Goal: Use online tool/utility: Use online tool/utility

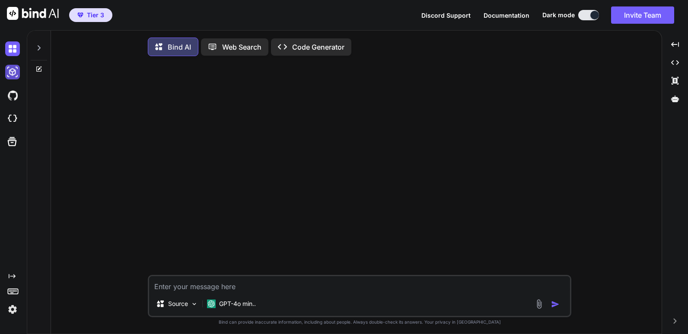
click at [11, 72] on img at bounding box center [12, 72] width 15 height 15
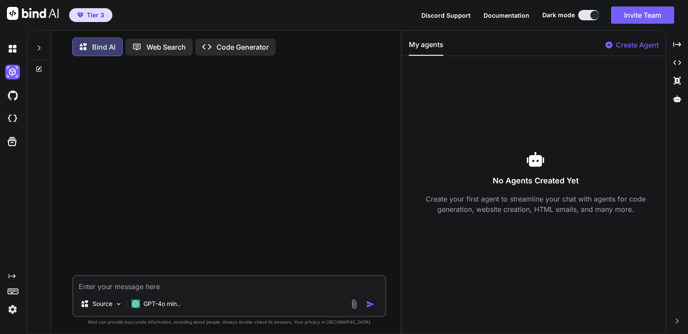
click at [40, 70] on icon at bounding box center [38, 69] width 7 height 7
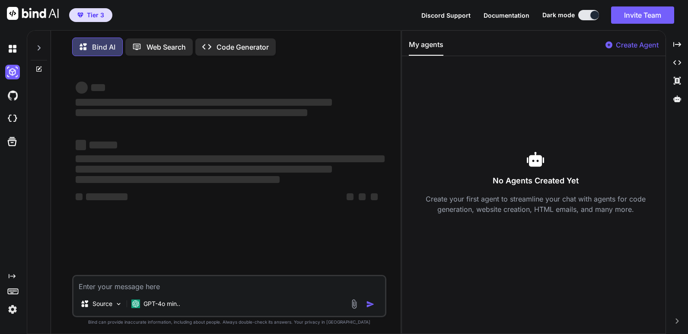
type textarea "x"
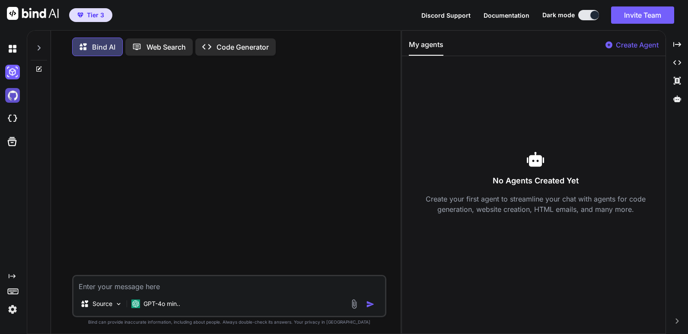
click at [11, 98] on img at bounding box center [12, 95] width 15 height 15
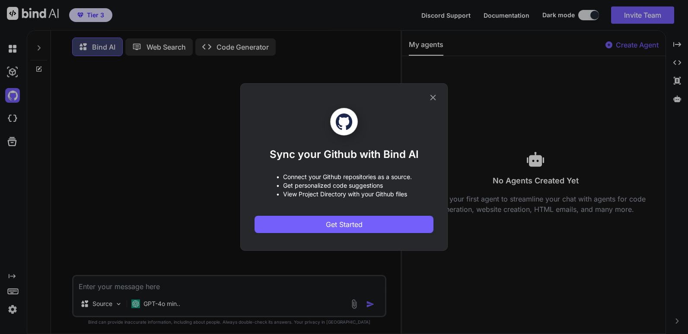
click at [431, 97] on icon at bounding box center [433, 98] width 6 height 6
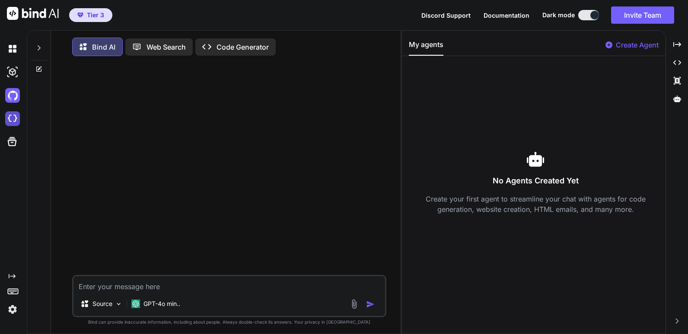
click at [8, 118] on img at bounding box center [12, 118] width 15 height 15
click at [251, 47] on p "Code Generator" at bounding box center [242, 47] width 52 height 10
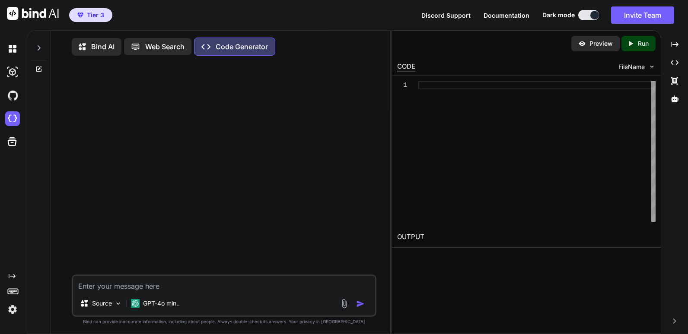
drag, startPoint x: 401, startPoint y: 108, endPoint x: 262, endPoint y: 127, distance: 140.4
click at [262, 127] on div "Bind AI Web Search Created with Pixso. Code Generator Source GPT-4o min.. Creat…" at bounding box center [357, 182] width 661 height 304
click at [96, 14] on span "Tier 3" at bounding box center [95, 15] width 17 height 9
click at [10, 311] on img at bounding box center [12, 309] width 15 height 15
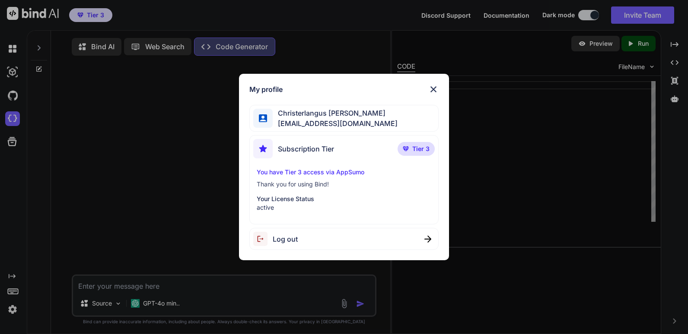
click at [434, 88] on img at bounding box center [433, 89] width 10 height 10
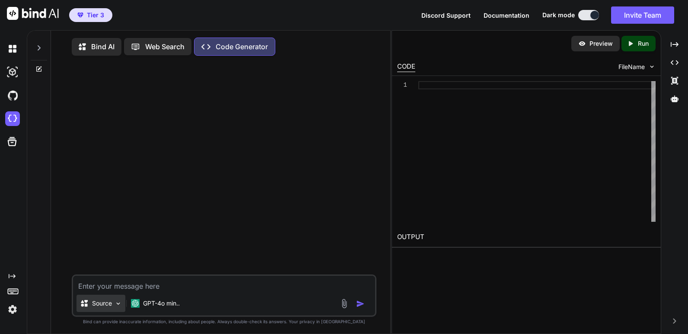
click at [121, 306] on img at bounding box center [117, 303] width 7 height 7
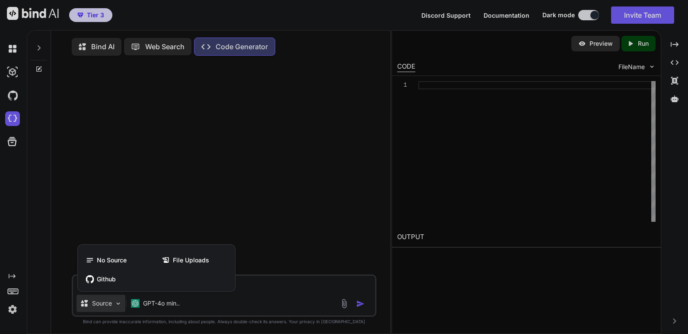
click at [252, 121] on div at bounding box center [344, 167] width 688 height 334
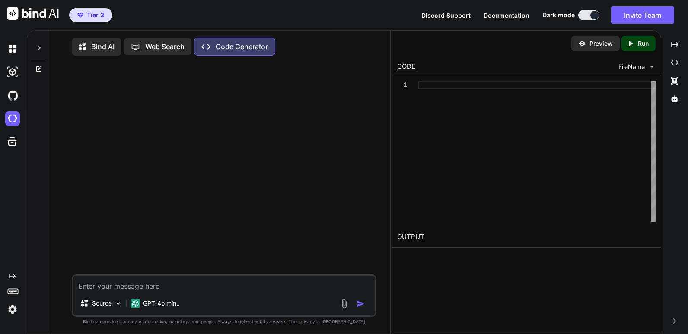
click at [12, 277] on icon "Created with Pixso." at bounding box center [12, 276] width 7 height 7
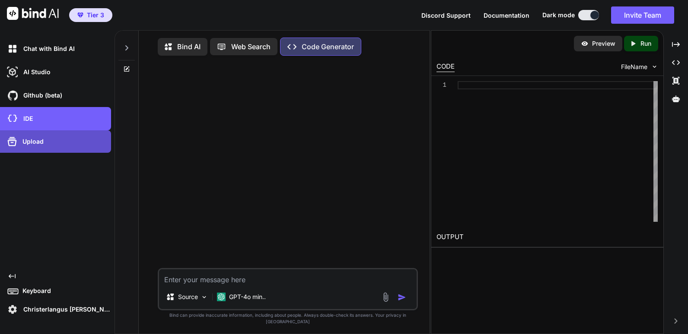
click at [41, 143] on p "Upload" at bounding box center [31, 141] width 25 height 9
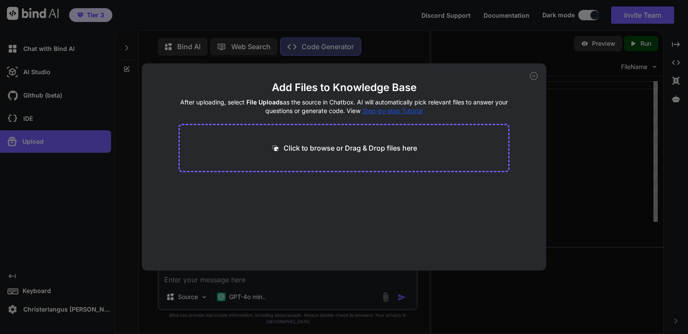
click at [533, 74] on icon at bounding box center [534, 76] width 8 height 8
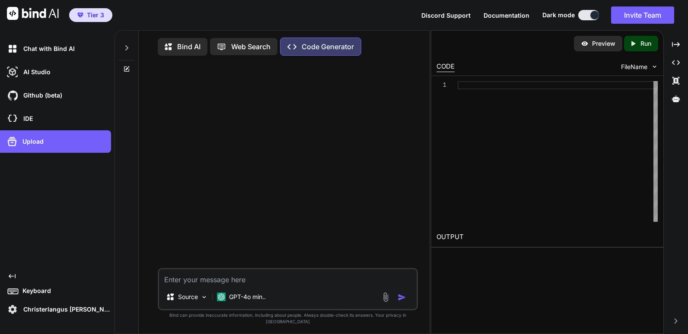
click at [11, 279] on icon "Created with Pixso." at bounding box center [12, 276] width 7 height 7
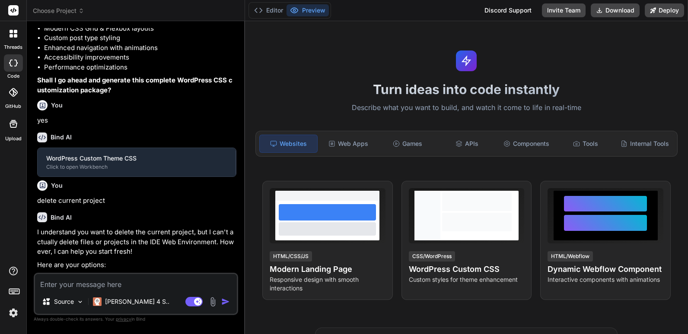
scroll to position [313, 0]
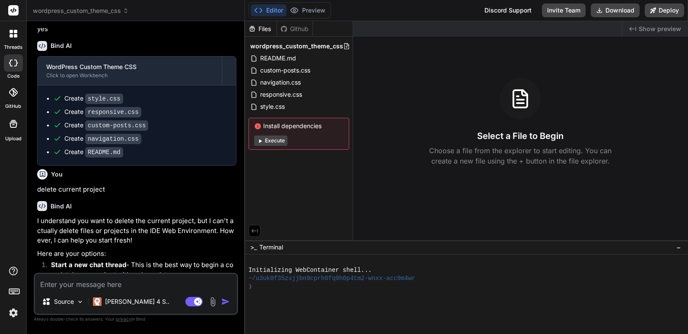
click at [118, 9] on span "wordpress_custom_theme_css" at bounding box center [81, 10] width 96 height 9
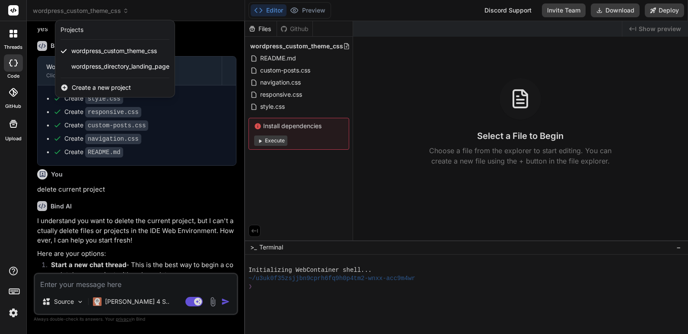
click at [197, 39] on div at bounding box center [344, 167] width 688 height 334
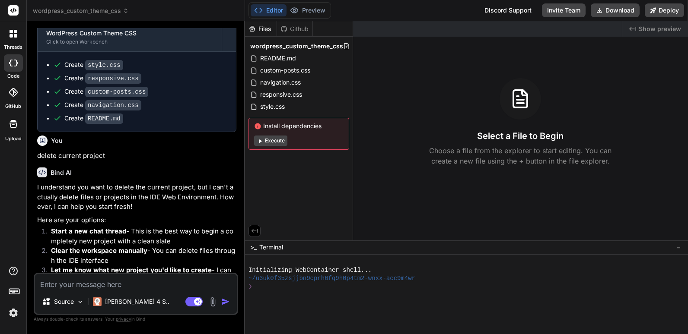
scroll to position [393, 0]
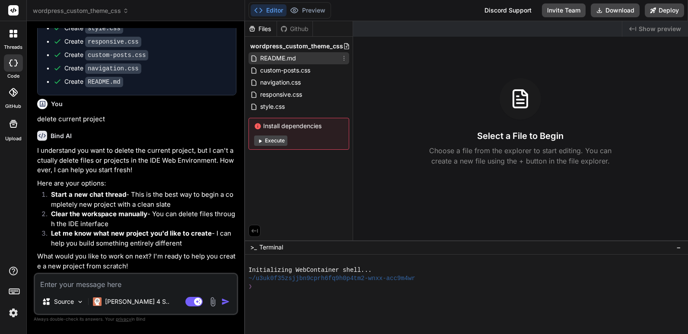
click at [287, 59] on span "README.md" at bounding box center [278, 58] width 38 height 10
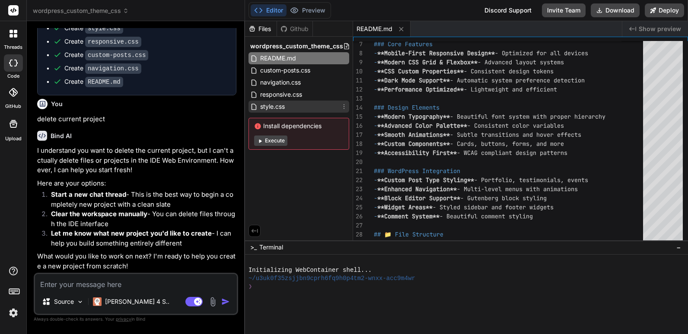
click at [286, 108] on div "style.css" at bounding box center [298, 107] width 101 height 12
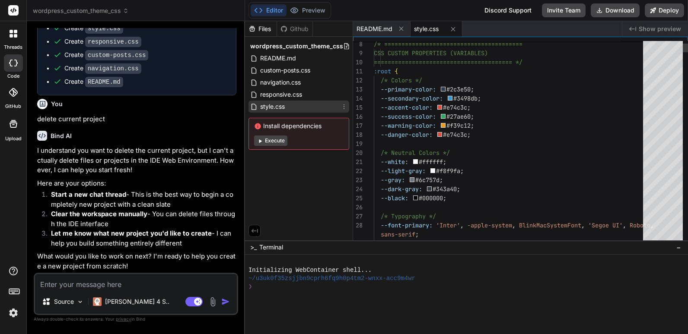
type textarea "x"
click at [295, 97] on span "responsive.css" at bounding box center [281, 94] width 44 height 10
type textarea ".responsive-table td, .responsive-table th { padding: var(--space-xs) var(--spa…"
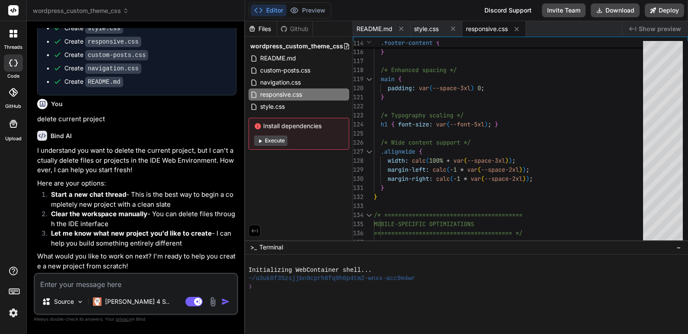
click at [263, 28] on div "Files" at bounding box center [261, 29] width 32 height 9
click at [646, 27] on span "Show preview" at bounding box center [659, 29] width 42 height 9
click at [278, 107] on span "style.css" at bounding box center [272, 106] width 26 height 10
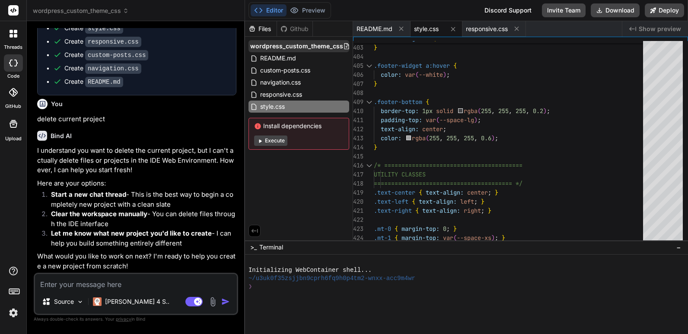
click at [304, 47] on span "wordpress_custom_theme_css" at bounding box center [296, 46] width 93 height 9
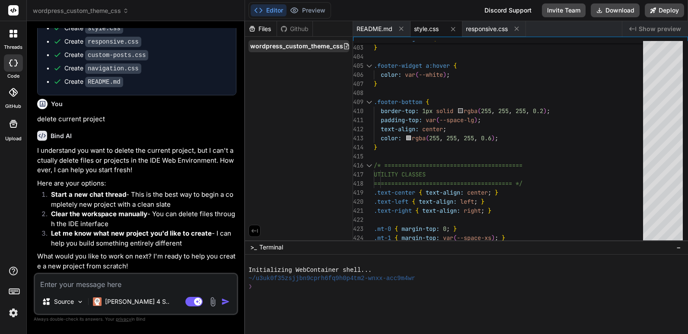
click at [344, 47] on icon at bounding box center [346, 46] width 5 height 6
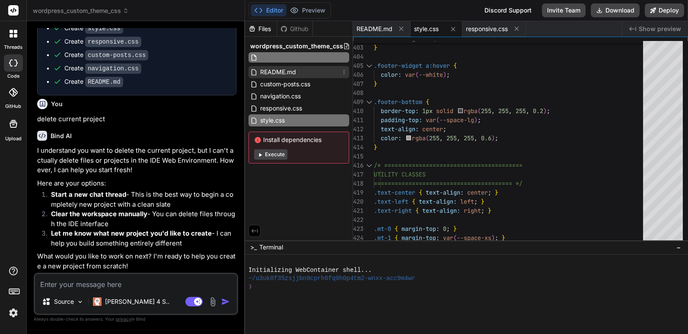
click at [302, 74] on div "README.md" at bounding box center [298, 72] width 101 height 12
type textarea "For support and questions: - Check WordPress documentation - Review CSS comment…"
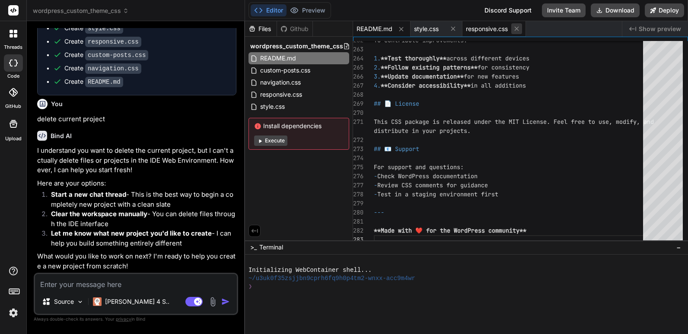
click at [520, 28] on icon at bounding box center [516, 28] width 7 height 7
click at [455, 29] on icon at bounding box center [452, 28] width 7 height 7
click at [403, 29] on icon at bounding box center [400, 28] width 7 height 7
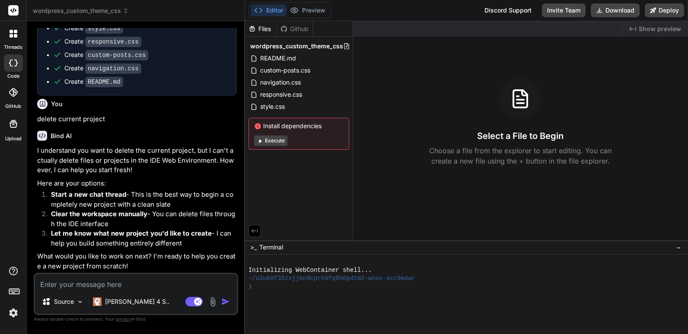
click at [635, 29] on icon "Created with Pixso." at bounding box center [632, 28] width 7 height 7
drag, startPoint x: 352, startPoint y: 30, endPoint x: 390, endPoint y: 30, distance: 37.1
click at [390, 30] on div at bounding box center [487, 29] width 269 height 16
click at [298, 31] on div "Github" at bounding box center [294, 29] width 35 height 9
click at [268, 30] on div "Files" at bounding box center [261, 29] width 32 height 9
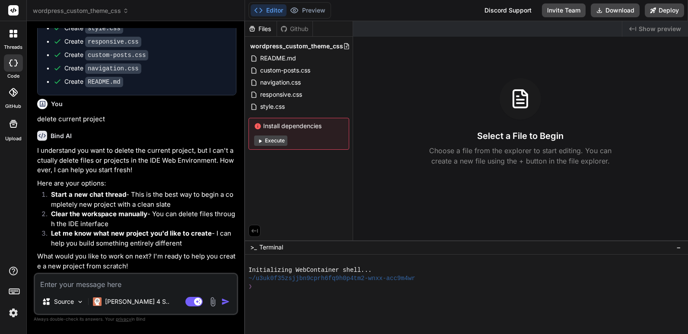
click at [254, 228] on icon at bounding box center [255, 231] width 8 height 8
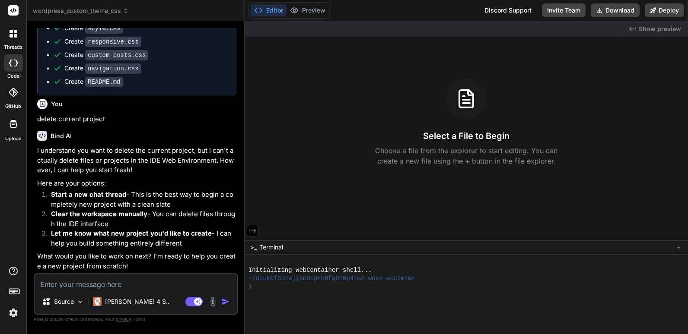
click at [251, 231] on icon at bounding box center [252, 231] width 6 height 4
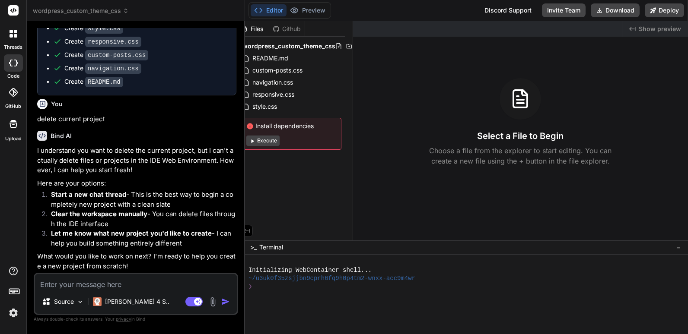
scroll to position [0, 25]
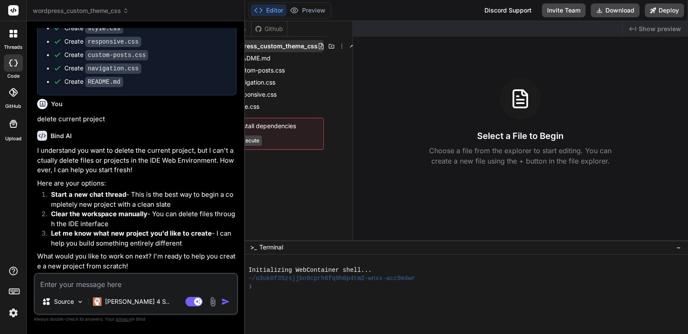
click at [338, 47] on icon at bounding box center [341, 46] width 7 height 7
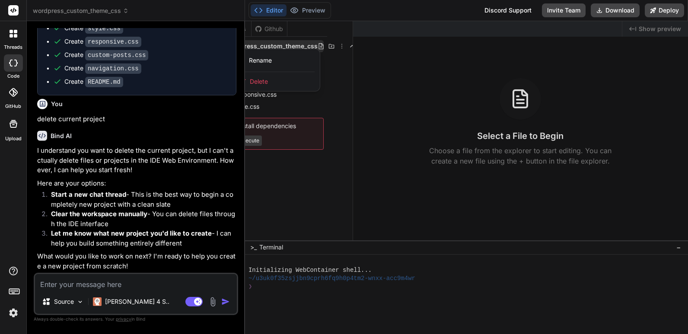
click at [259, 81] on span "Delete" at bounding box center [259, 81] width 18 height 9
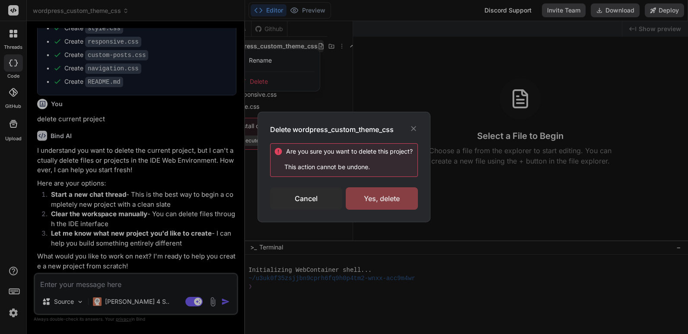
click at [387, 200] on div "Yes, delete" at bounding box center [382, 198] width 72 height 22
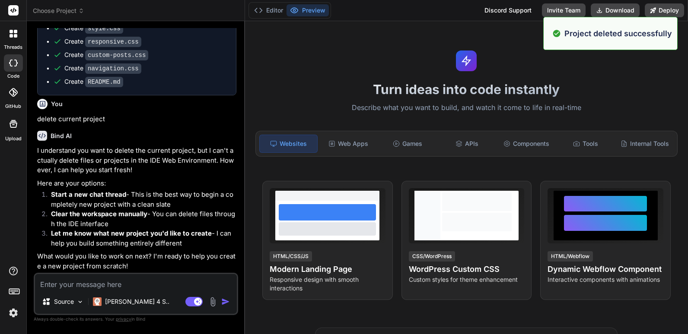
scroll to position [0, 0]
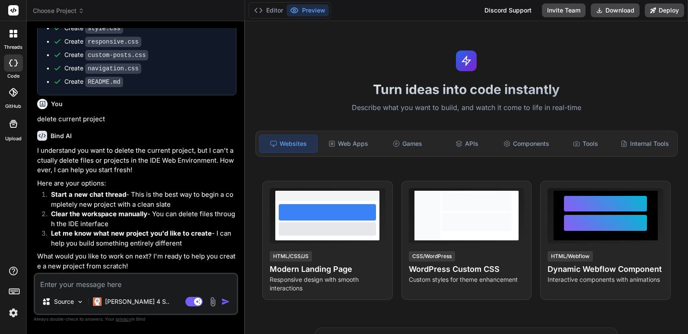
click at [70, 11] on span "Choose Project" at bounding box center [58, 10] width 51 height 9
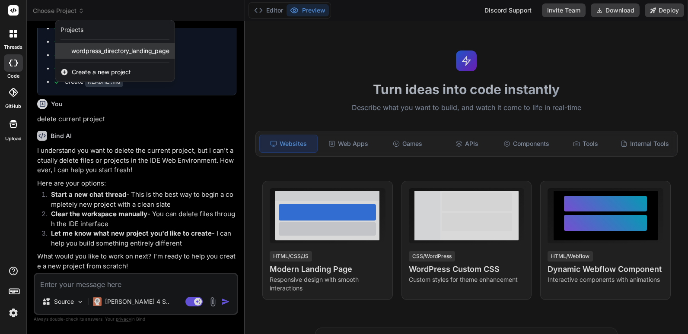
click at [102, 50] on span "wordpress_directory_landing_page" at bounding box center [120, 51] width 98 height 9
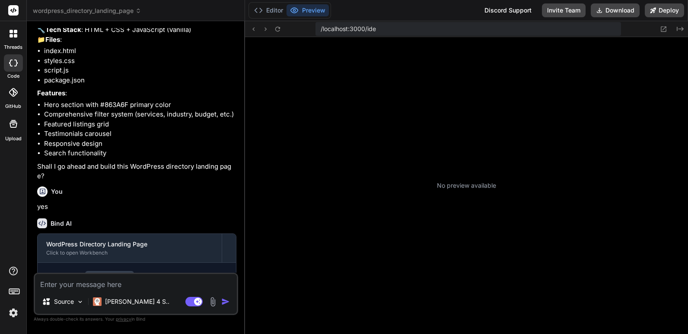
scroll to position [140, 0]
type textarea "x"
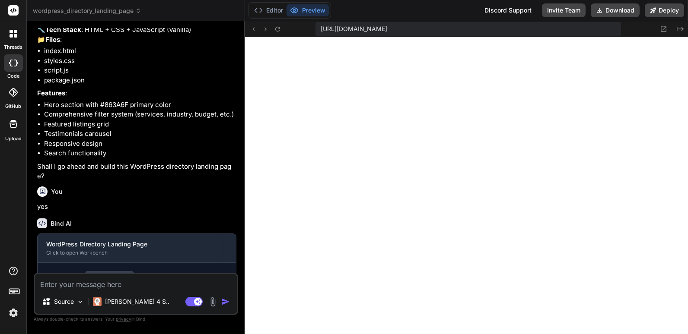
scroll to position [353, 0]
click at [252, 29] on icon at bounding box center [253, 28] width 7 height 7
click at [266, 10] on button "Editor" at bounding box center [269, 10] width 36 height 12
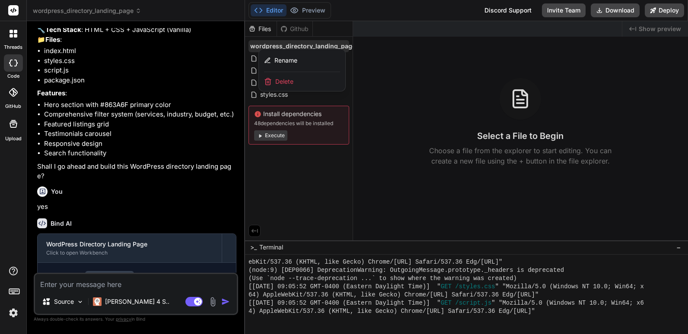
click at [373, 30] on div at bounding box center [466, 177] width 443 height 313
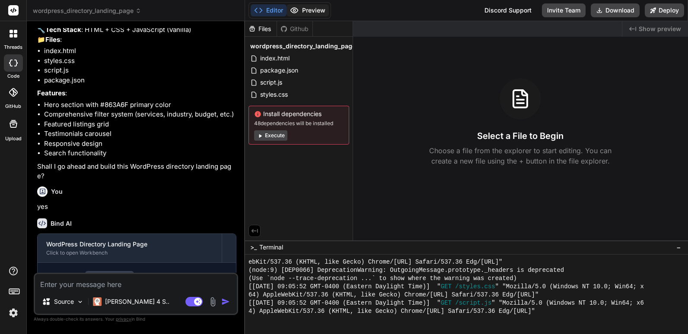
click at [301, 7] on button "Preview" at bounding box center [307, 10] width 42 height 12
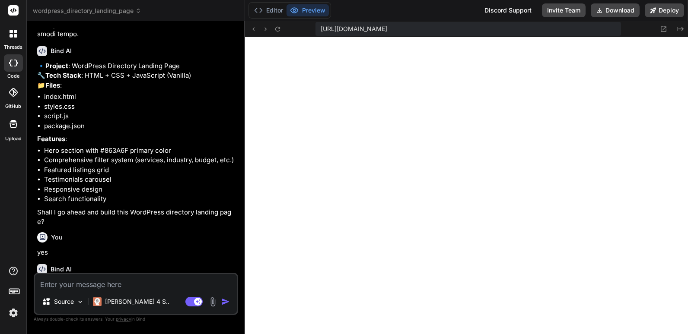
scroll to position [542, 0]
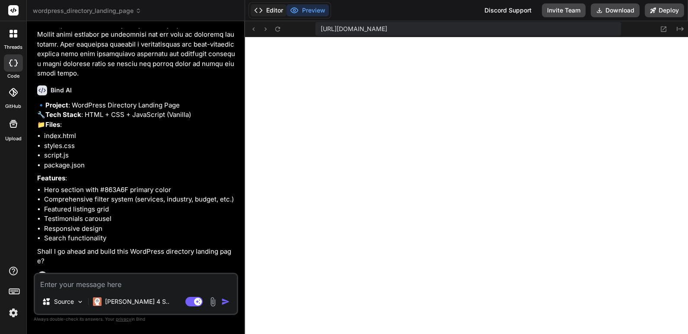
click at [269, 9] on button "Editor" at bounding box center [269, 10] width 36 height 12
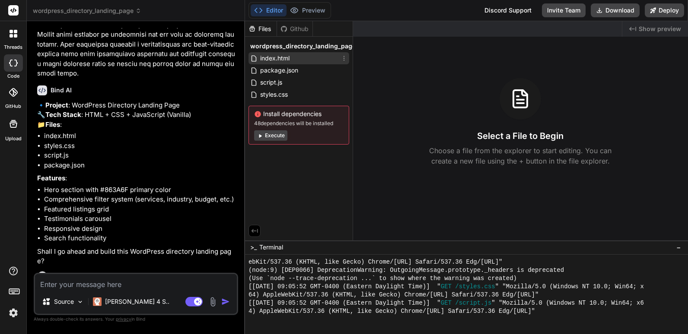
click at [275, 56] on span "index.html" at bounding box center [274, 58] width 31 height 10
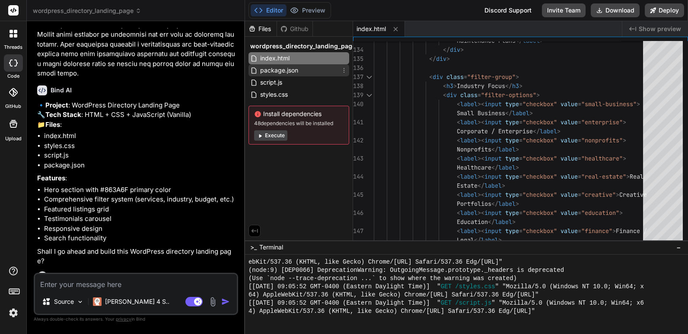
click at [272, 68] on span "package.json" at bounding box center [279, 70] width 40 height 10
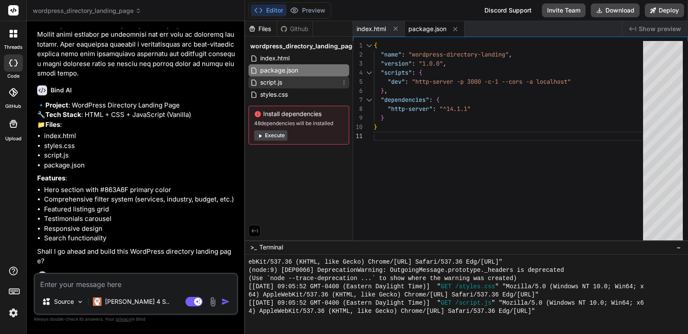
click at [270, 79] on span "script.js" at bounding box center [271, 82] width 24 height 10
type textarea "window.addEventListener('resize', () => { // Close mobile menu if window is res…"
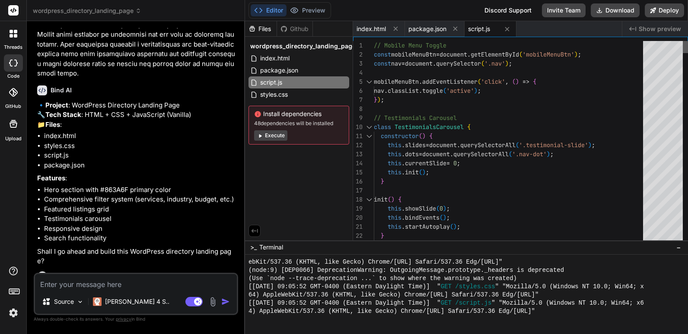
click at [682, 41] on div at bounding box center [684, 47] width 5 height 12
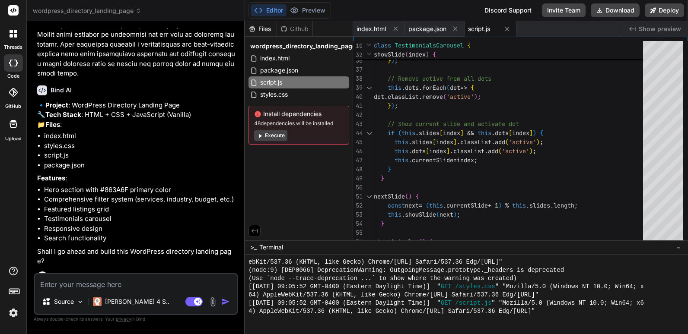
scroll to position [0, 38]
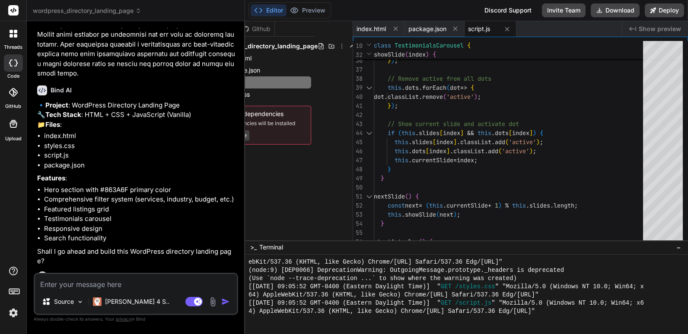
click at [338, 45] on icon at bounding box center [341, 46] width 7 height 7
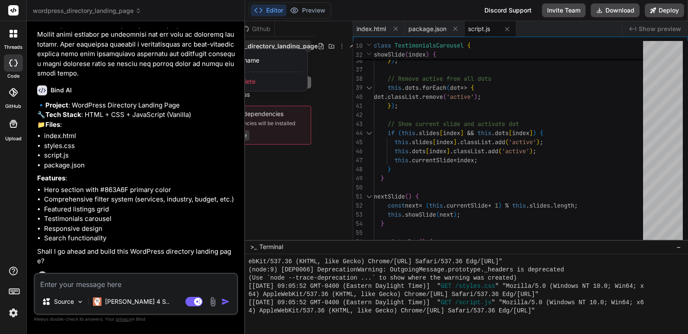
drag, startPoint x: 338, startPoint y: 240, endPoint x: 324, endPoint y: 240, distance: 14.3
drag, startPoint x: 280, startPoint y: 239, endPoint x: 262, endPoint y: 239, distance: 17.7
click at [262, 239] on div at bounding box center [466, 177] width 443 height 313
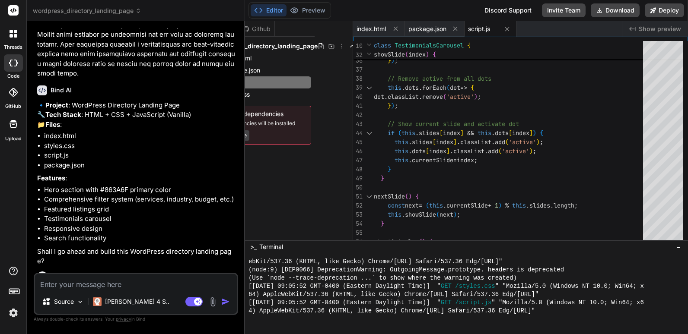
click at [14, 39] on div at bounding box center [13, 34] width 18 height 18
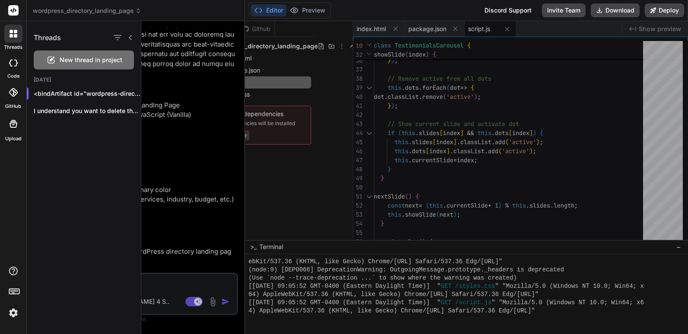
click at [131, 37] on icon at bounding box center [130, 37] width 7 height 7
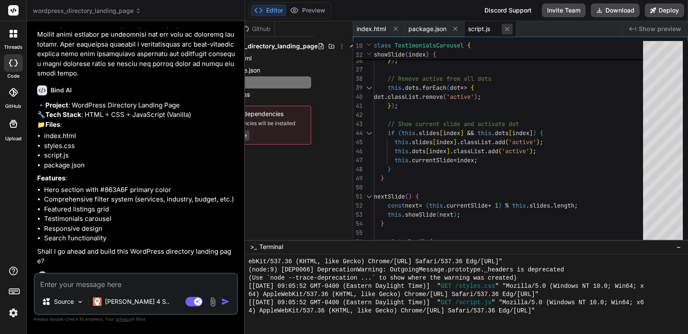
click at [508, 27] on icon at bounding box center [506, 28] width 7 height 7
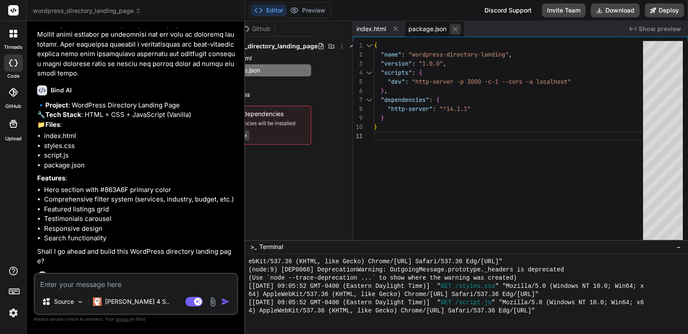
click at [455, 27] on icon at bounding box center [454, 28] width 7 height 7
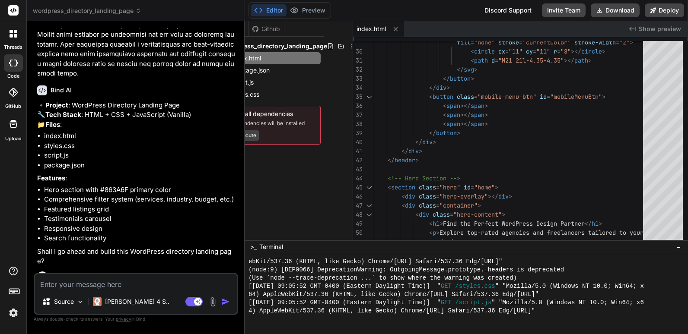
scroll to position [0, 29]
click at [347, 45] on icon at bounding box center [350, 46] width 7 height 7
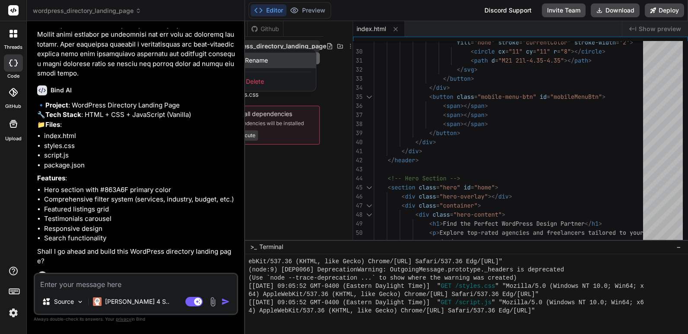
click at [262, 62] on span "Rename" at bounding box center [256, 60] width 23 height 9
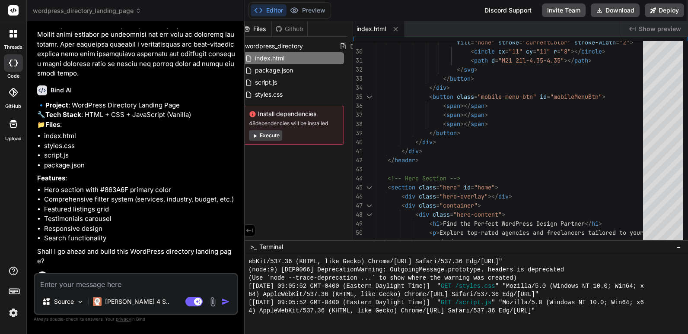
scroll to position [0, 0]
click at [314, 11] on button "Preview" at bounding box center [307, 10] width 42 height 12
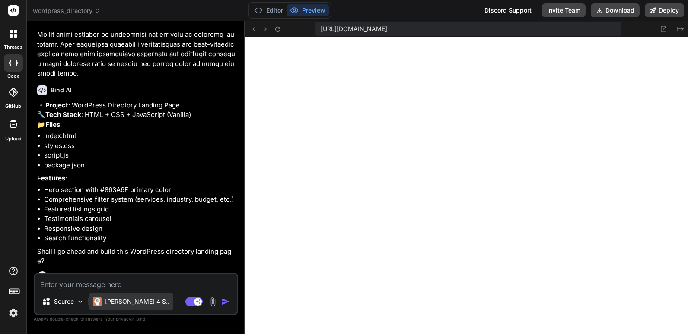
click at [118, 302] on p "[PERSON_NAME] 4 S.." at bounding box center [137, 302] width 64 height 9
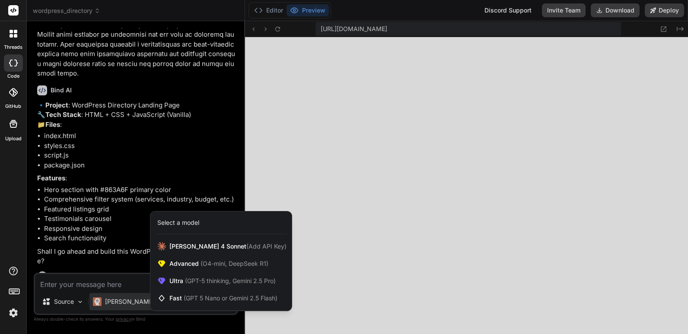
click at [77, 327] on div at bounding box center [344, 167] width 688 height 334
type textarea "x"
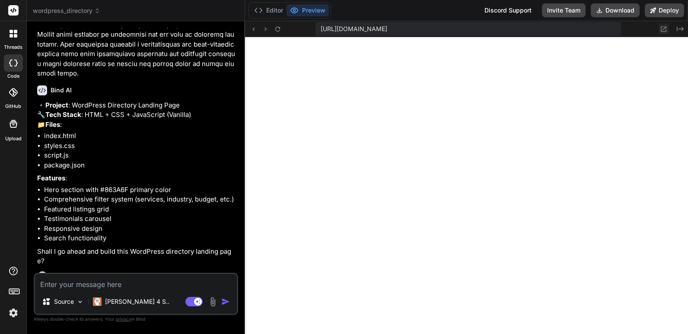
click at [664, 28] on icon at bounding box center [664, 29] width 6 height 6
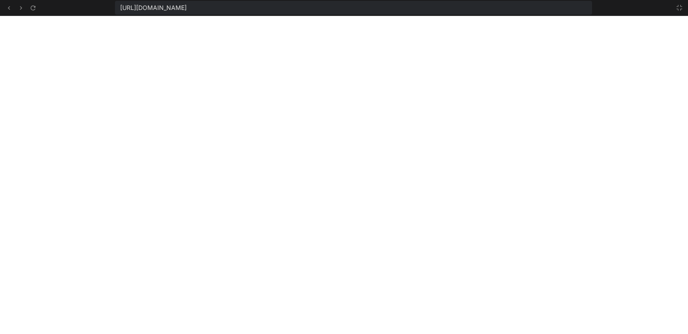
scroll to position [402, 0]
click at [7, 6] on icon at bounding box center [8, 7] width 7 height 7
click at [681, 9] on icon at bounding box center [678, 7] width 5 height 5
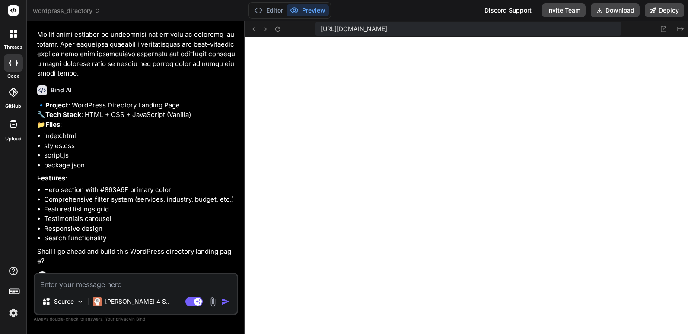
click at [303, 11] on button "Preview" at bounding box center [307, 10] width 42 height 12
click at [274, 11] on button "Editor" at bounding box center [269, 10] width 36 height 12
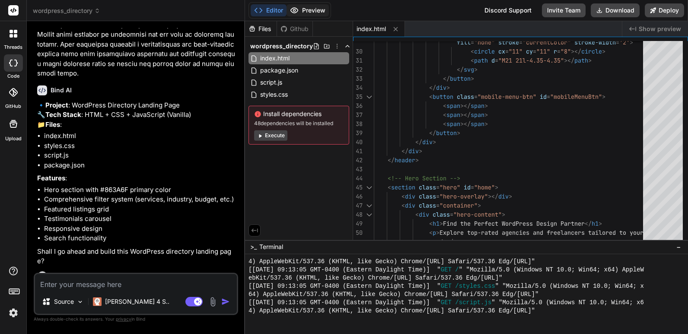
click at [306, 7] on button "Preview" at bounding box center [307, 10] width 42 height 12
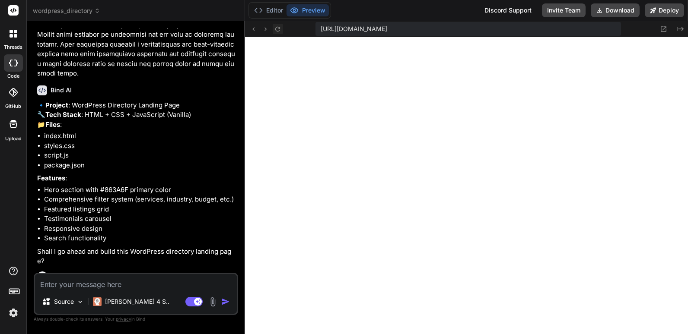
click at [278, 29] on icon at bounding box center [277, 28] width 7 height 7
click at [273, 10] on button "Editor" at bounding box center [269, 10] width 36 height 12
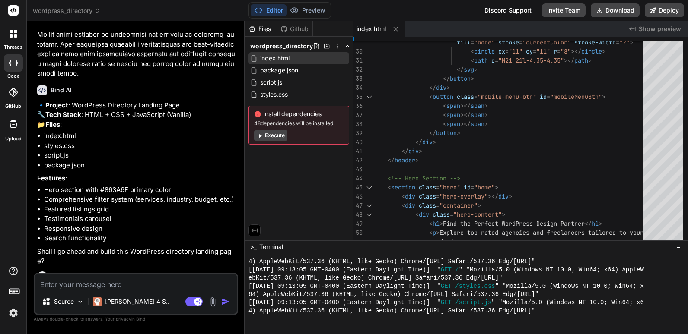
click at [289, 57] on span "index.html" at bounding box center [274, 58] width 31 height 10
click at [307, 12] on button "Preview" at bounding box center [307, 10] width 42 height 12
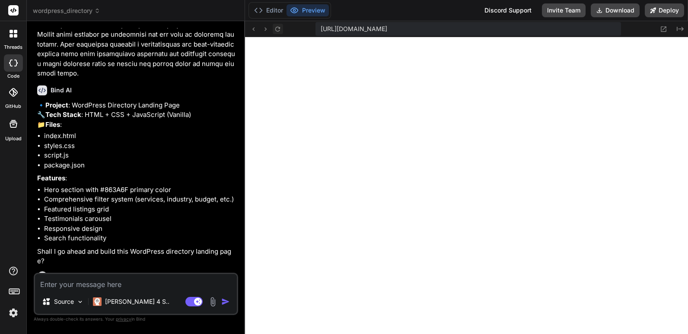
click at [281, 31] on icon at bounding box center [277, 28] width 7 height 7
click at [662, 28] on icon at bounding box center [663, 28] width 7 height 7
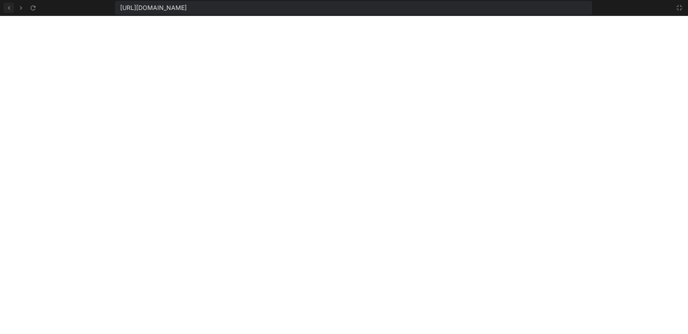
click at [10, 6] on icon at bounding box center [8, 7] width 7 height 7
click at [34, 6] on icon at bounding box center [32, 7] width 5 height 5
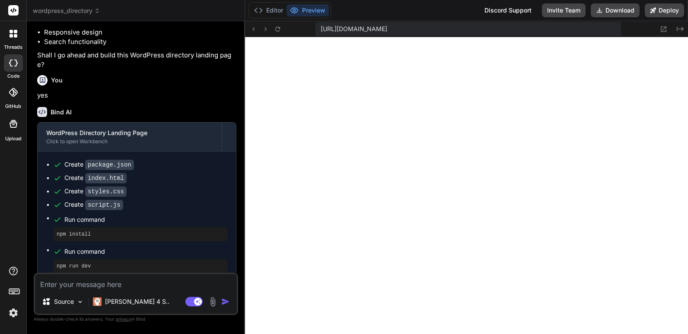
scroll to position [757, 0]
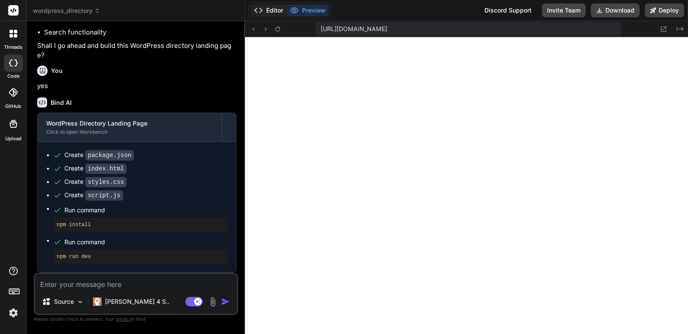
click at [273, 9] on button "Editor" at bounding box center [269, 10] width 36 height 12
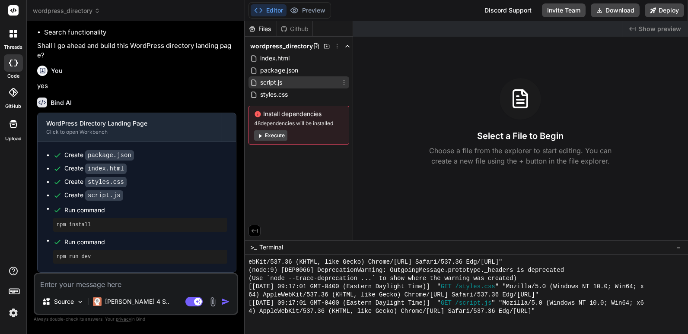
click at [274, 82] on span "script.js" at bounding box center [271, 82] width 24 height 10
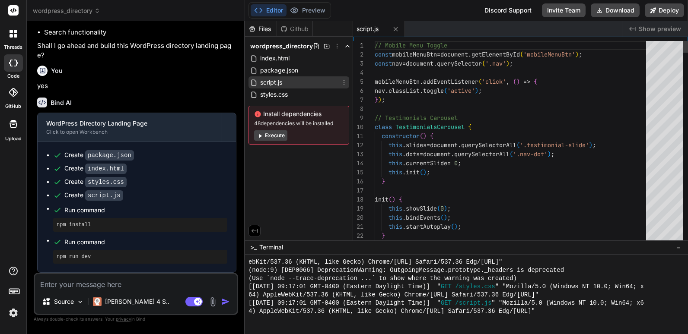
type textarea "x"
